Goal: Transaction & Acquisition: Purchase product/service

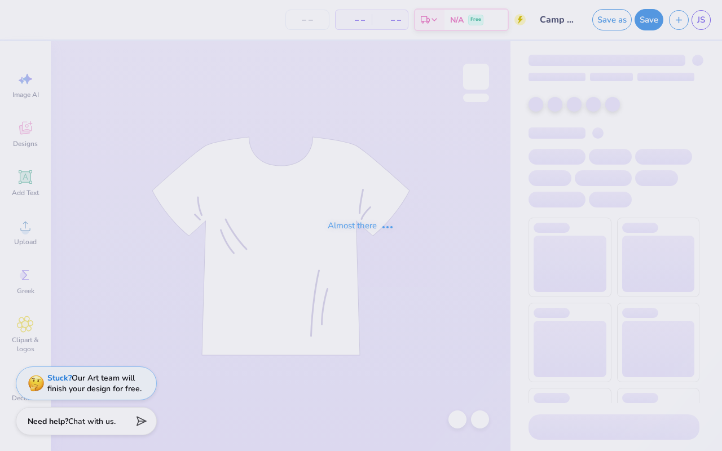
type input "110"
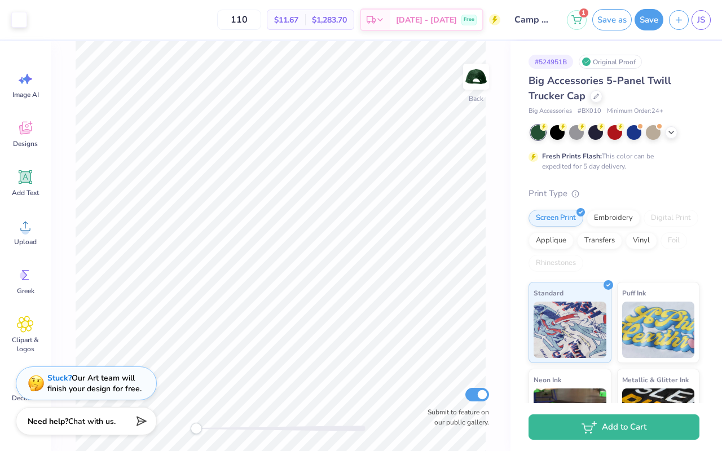
click at [598, 102] on div "Big Accessories 5-Panel Twill Trucker Cap" at bounding box center [613, 88] width 171 height 30
click at [594, 92] on icon at bounding box center [596, 95] width 6 height 6
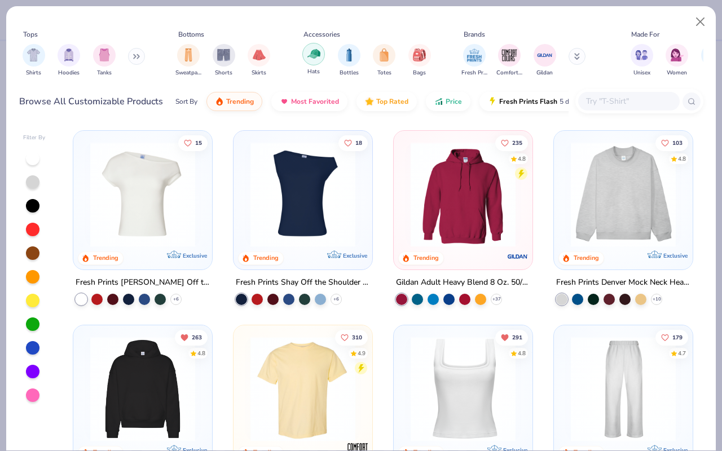
click at [303, 59] on div "filter for Hats" at bounding box center [313, 54] width 23 height 23
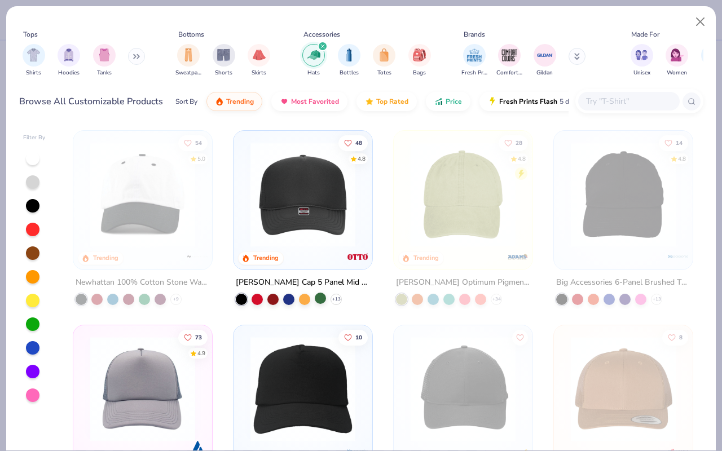
click at [321, 299] on div at bounding box center [320, 298] width 11 height 11
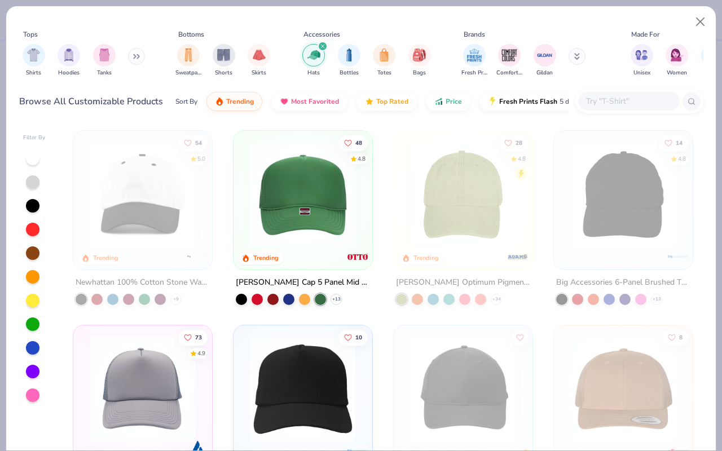
click at [325, 156] on img at bounding box center [303, 194] width 116 height 105
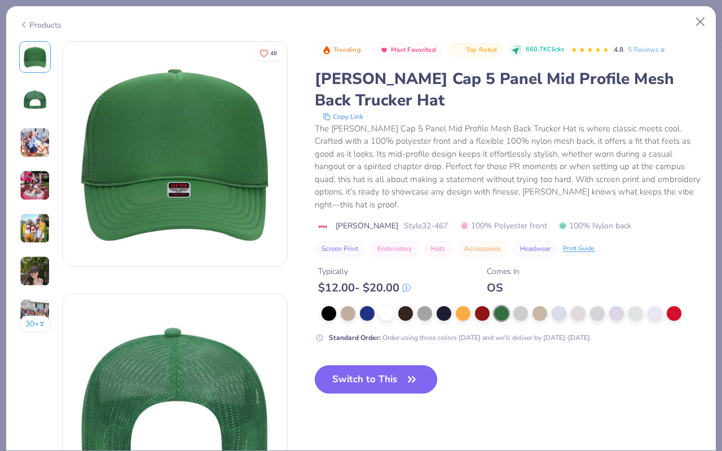
click at [359, 372] on button "Switch to This" at bounding box center [376, 379] width 122 height 28
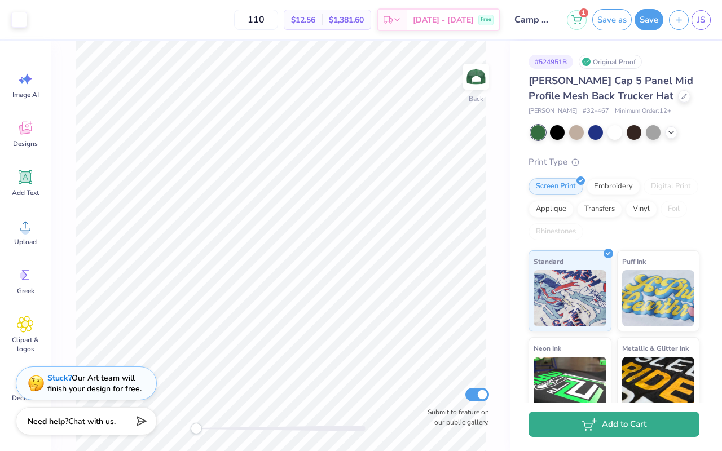
click at [563, 427] on button "Add to Cart" at bounding box center [613, 424] width 171 height 25
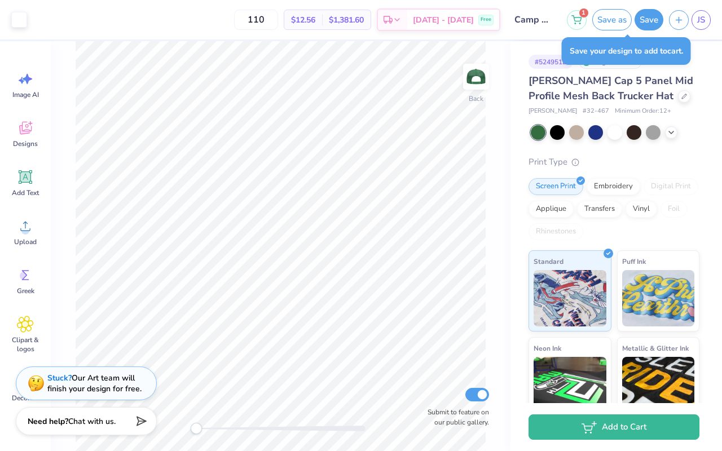
click at [603, 33] on div "1 Save as Save JS" at bounding box center [644, 19] width 155 height 39
click at [605, 24] on button "Save as" at bounding box center [611, 17] width 39 height 21
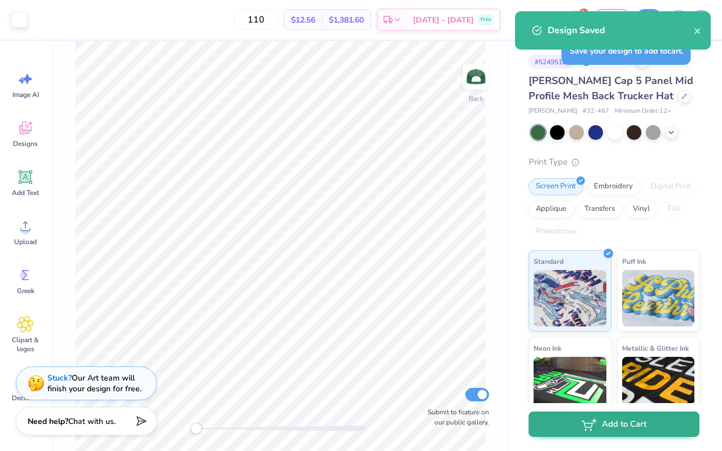
click at [579, 439] on div "Add to Cart" at bounding box center [613, 427] width 171 height 25
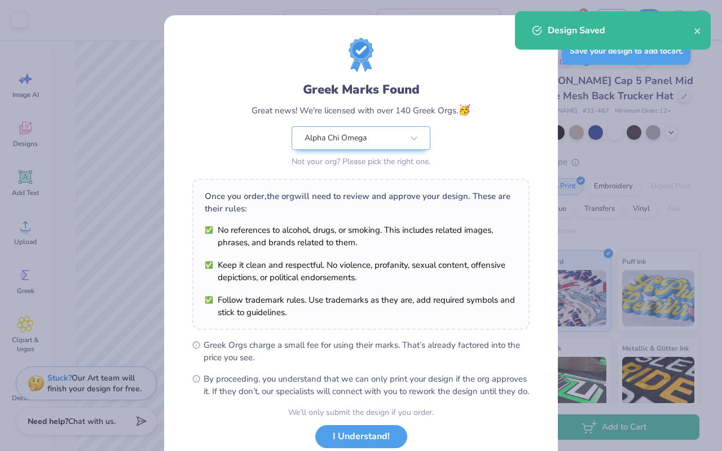
scroll to position [77, 0]
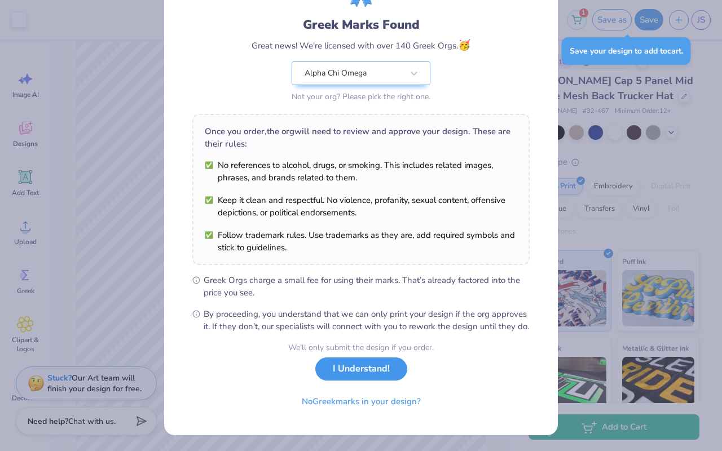
click at [373, 372] on button "I Understand!" at bounding box center [361, 369] width 92 height 23
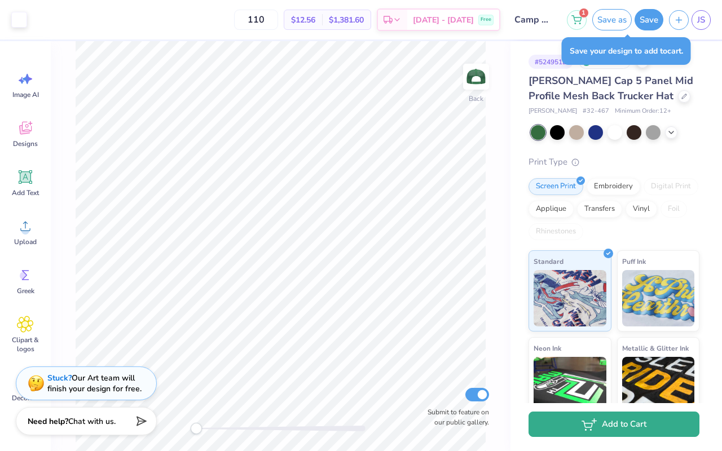
click at [559, 415] on button "Add to Cart" at bounding box center [613, 424] width 171 height 25
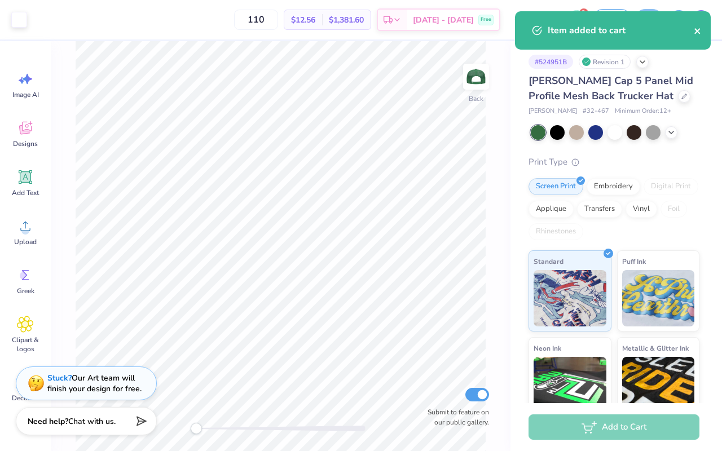
click at [697, 27] on icon "close" at bounding box center [698, 31] width 8 height 9
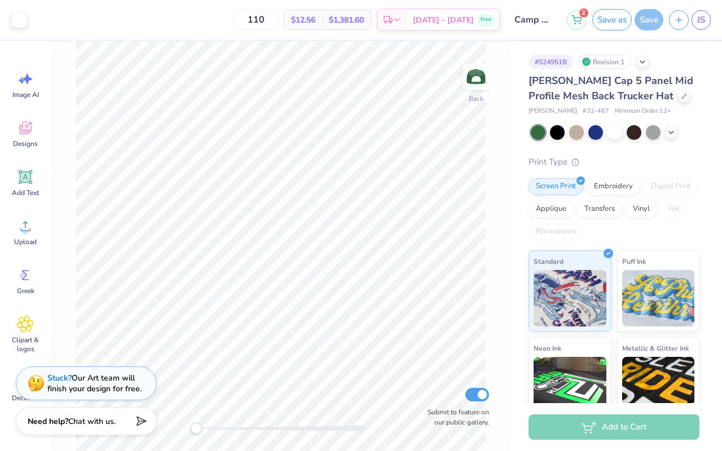
click at [579, 14] on div "Item added to cart" at bounding box center [613, 34] width 200 height 51
click at [576, 23] on button "2" at bounding box center [577, 18] width 20 height 20
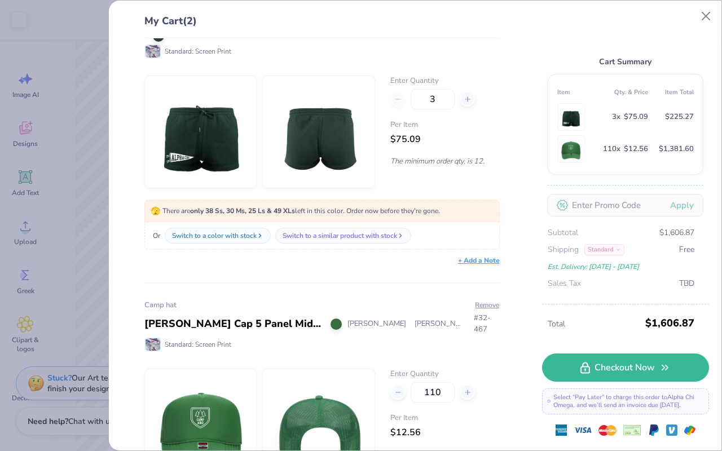
scroll to position [24, 0]
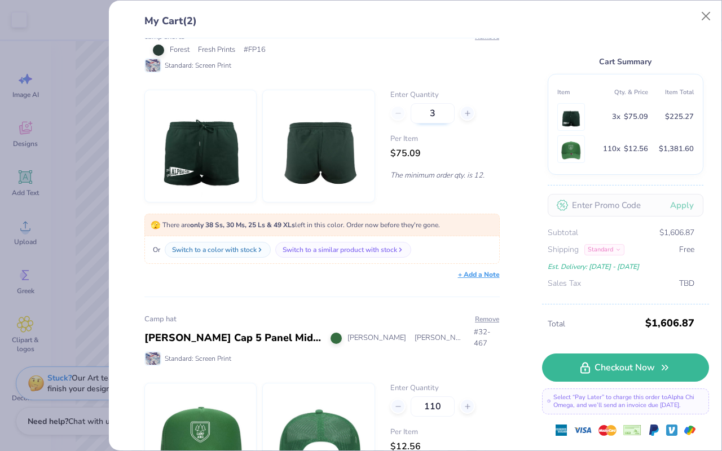
click at [438, 113] on input "3" at bounding box center [433, 113] width 44 height 20
type input "30"
click at [486, 151] on div "Per Item $75.09" at bounding box center [444, 147] width 109 height 27
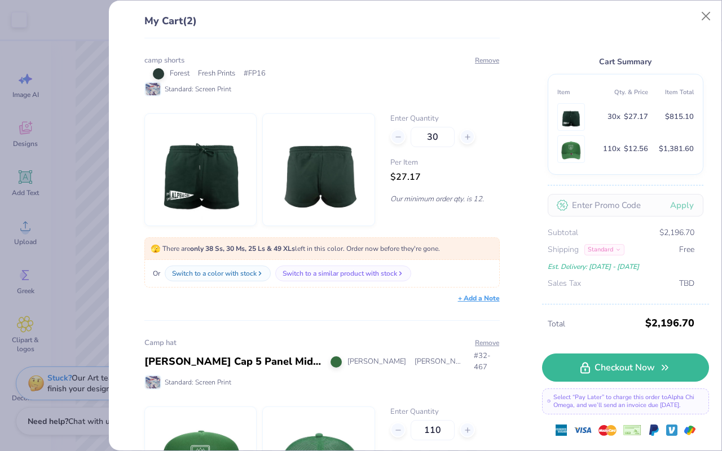
scroll to position [89, 0]
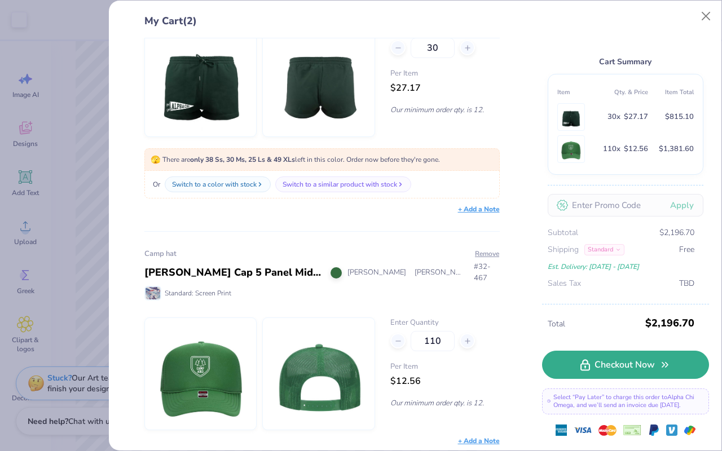
click at [620, 367] on link "Checkout Now" at bounding box center [625, 365] width 167 height 28
